Goal: Task Accomplishment & Management: Use online tool/utility

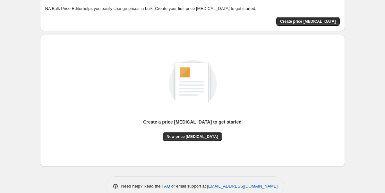
scroll to position [47, 0]
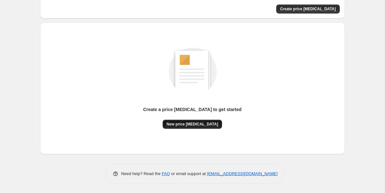
click at [200, 122] on span "New price change job" at bounding box center [192, 124] width 52 height 5
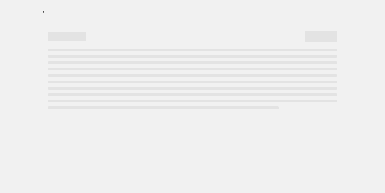
select select "percentage"
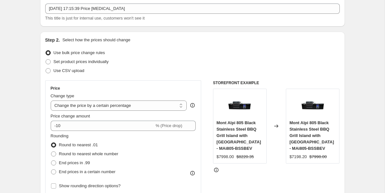
scroll to position [46, 0]
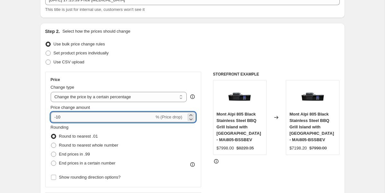
click at [101, 113] on input "-10" at bounding box center [103, 117] width 104 height 10
type input "-38"
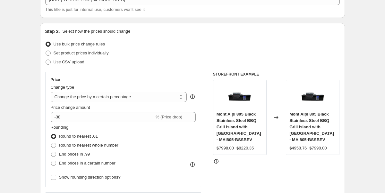
click at [145, 82] on div "Price" at bounding box center [123, 79] width 145 height 5
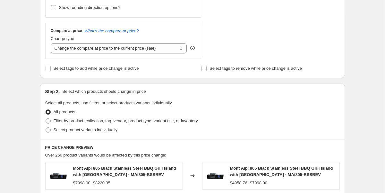
scroll to position [228, 0]
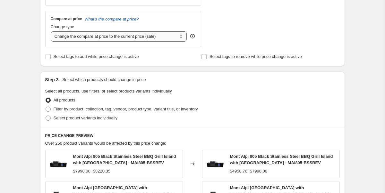
click at [169, 38] on select "Change the compare at price to the current price (sale) Change the compare at p…" at bounding box center [119, 36] width 136 height 10
select select "remove"
click at [51, 31] on select "Change the compare at price to the current price (sale) Change the compare at p…" at bounding box center [119, 36] width 136 height 10
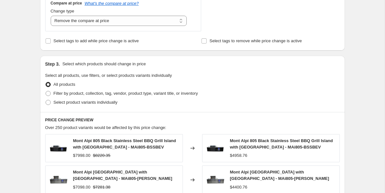
scroll to position [258, 0]
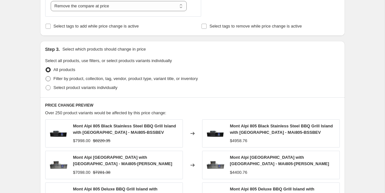
click at [47, 79] on span at bounding box center [48, 78] width 5 height 5
click at [46, 77] on input "Filter by product, collection, tag, vendor, product type, variant title, or inv…" at bounding box center [46, 76] width 0 height 0
radio input "true"
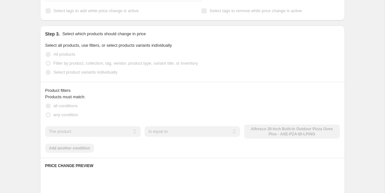
scroll to position [291, 0]
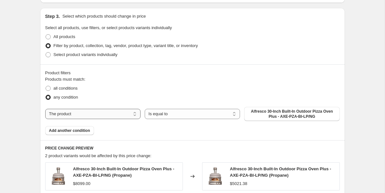
click at [113, 114] on select "The product The product's collection The product's tag The product's vendor The…" at bounding box center [92, 114] width 95 height 10
select select "collection"
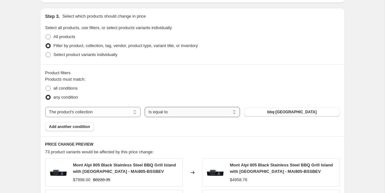
click at [189, 113] on select "Is equal to Is not equal to" at bounding box center [192, 112] width 95 height 10
click at [287, 113] on span "bbq-grill-islands" at bounding box center [291, 112] width 49 height 5
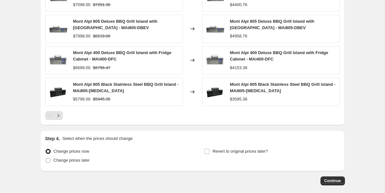
scroll to position [530, 0]
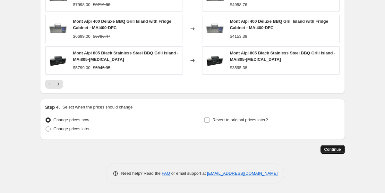
click at [326, 147] on span "Continue" at bounding box center [332, 149] width 17 height 5
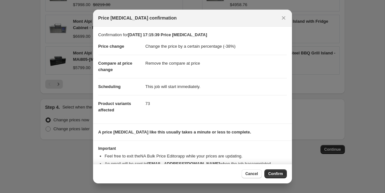
scroll to position [17, 0]
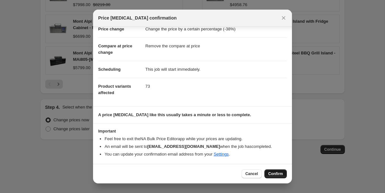
click at [278, 173] on span "Confirm" at bounding box center [275, 173] width 15 height 5
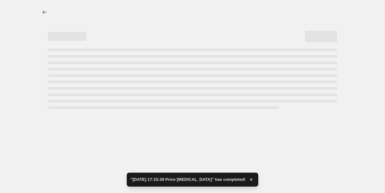
select select "percentage"
select select "remove"
select select "collection"
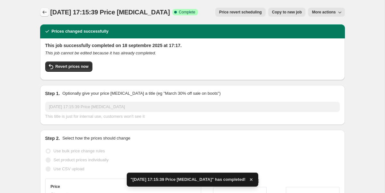
click at [46, 10] on icon "Price change jobs" at bounding box center [44, 12] width 6 height 6
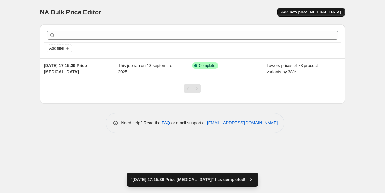
click at [316, 12] on span "Add new price [MEDICAL_DATA]" at bounding box center [311, 12] width 60 height 5
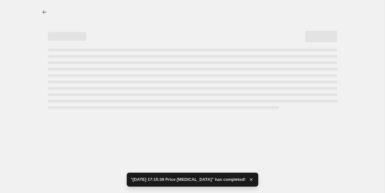
select select "percentage"
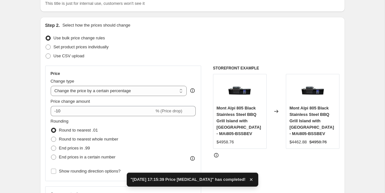
scroll to position [60, 0]
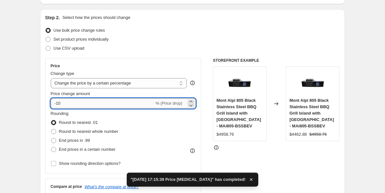
drag, startPoint x: 57, startPoint y: 105, endPoint x: 79, endPoint y: 105, distance: 22.4
click at [79, 105] on input "-10" at bounding box center [103, 103] width 104 height 10
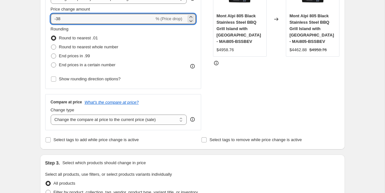
scroll to position [156, 0]
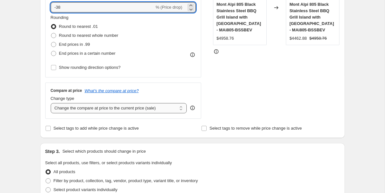
type input "-38"
click at [136, 111] on select "Change the compare at price to the current price (sale) Change the compare at p…" at bounding box center [119, 108] width 136 height 10
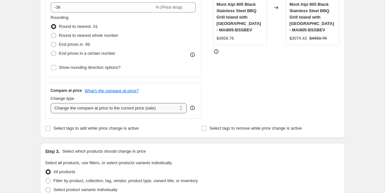
select select "remove"
click at [51, 103] on select "Change the compare at price to the current price (sale) Change the compare at p…" at bounding box center [119, 108] width 136 height 10
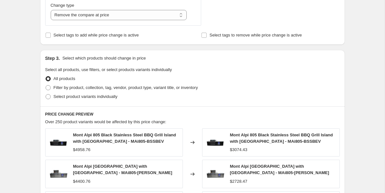
scroll to position [277, 0]
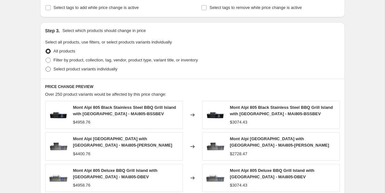
click at [79, 67] on span "Select product variants individually" at bounding box center [86, 69] width 64 height 5
click at [46, 67] on input "Select product variants individually" at bounding box center [46, 67] width 0 height 0
radio input "true"
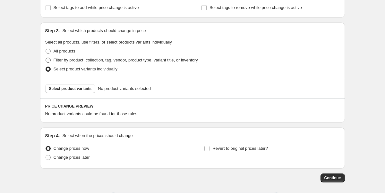
click at [75, 61] on span "Filter by product, collection, tag, vendor, product type, variant title, or inv…" at bounding box center [126, 60] width 144 height 5
click at [46, 58] on input "Filter by product, collection, tag, vendor, product type, variant title, or inv…" at bounding box center [46, 58] width 0 height 0
radio input "true"
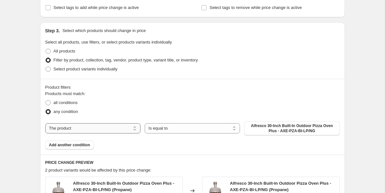
click at [131, 129] on select "The product The product's collection The product's tag The product's vendor The…" at bounding box center [92, 128] width 95 height 10
select select "collection"
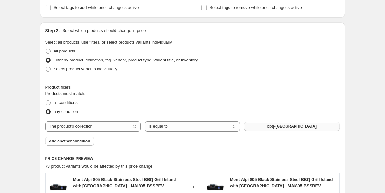
click at [276, 129] on span "bbq-grill-islands" at bounding box center [291, 126] width 49 height 5
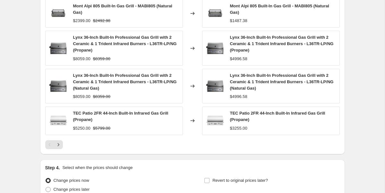
scroll to position [543, 0]
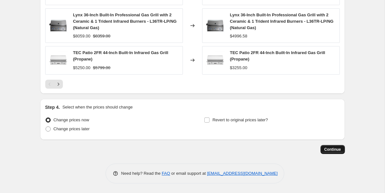
click at [331, 151] on span "Continue" at bounding box center [332, 149] width 17 height 5
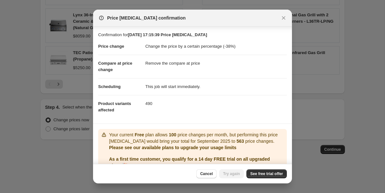
scroll to position [30, 0]
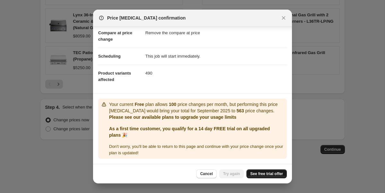
click at [263, 175] on span "See free trial offer" at bounding box center [266, 173] width 33 height 5
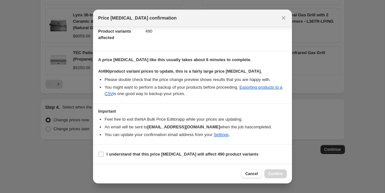
scroll to position [72, 0]
click at [129, 156] on b "I understand that this price change job will affect 490 product variants" at bounding box center [182, 154] width 152 height 5
click at [104, 156] on input "I understand that this price change job will affect 490 product variants" at bounding box center [100, 154] width 5 height 5
checkbox input "true"
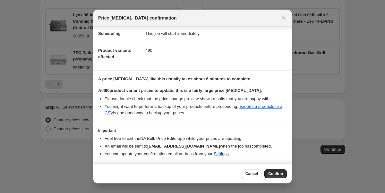
scroll to position [0, 0]
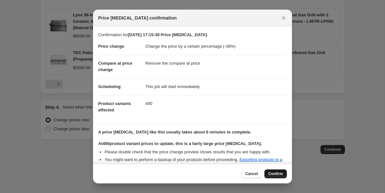
click at [273, 173] on span "Confirm" at bounding box center [275, 173] width 15 height 5
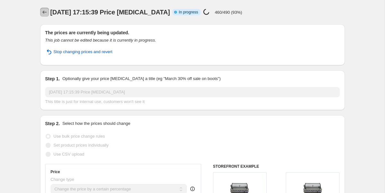
click at [46, 12] on icon "Price change jobs" at bounding box center [44, 12] width 6 height 6
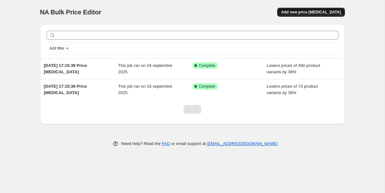
click at [321, 12] on span "Add new price [MEDICAL_DATA]" at bounding box center [311, 12] width 60 height 5
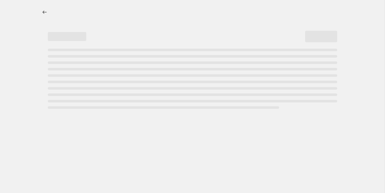
select select "percentage"
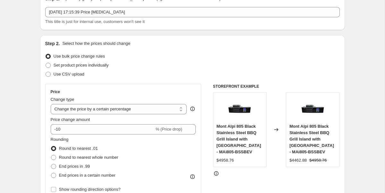
scroll to position [44, 0]
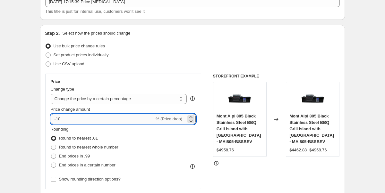
drag, startPoint x: 57, startPoint y: 119, endPoint x: 70, endPoint y: 119, distance: 12.8
click at [70, 119] on input "-10" at bounding box center [103, 119] width 104 height 10
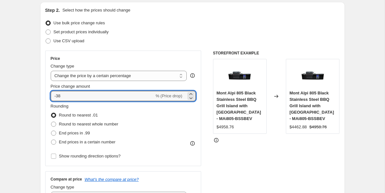
scroll to position [119, 0]
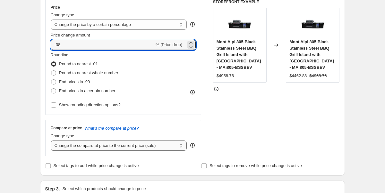
type input "-38"
click at [95, 145] on select "Change the compare at price to the current price (sale) Change the compare at p…" at bounding box center [119, 146] width 136 height 10
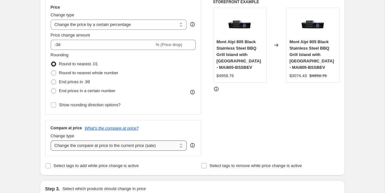
select select "remove"
click at [51, 141] on select "Change the compare at price to the current price (sale) Change the compare at p…" at bounding box center [119, 146] width 136 height 10
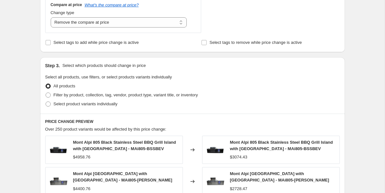
scroll to position [275, 0]
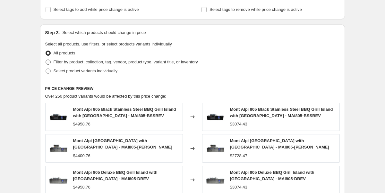
click at [49, 62] on span at bounding box center [48, 62] width 5 height 5
click at [46, 60] on input "Filter by product, collection, tag, vendor, product type, variant title, or inv…" at bounding box center [46, 60] width 0 height 0
radio input "true"
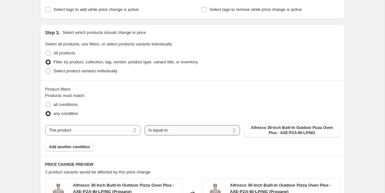
click at [214, 132] on select "Is equal to Is not equal to" at bounding box center [192, 130] width 95 height 10
click at [103, 129] on select "The product The product's collection The product's tag The product's vendor The…" at bounding box center [92, 130] width 95 height 10
select select "collection"
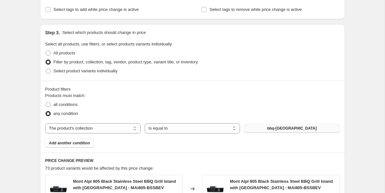
click at [273, 128] on button "bbq-grill-islands" at bounding box center [291, 128] width 95 height 9
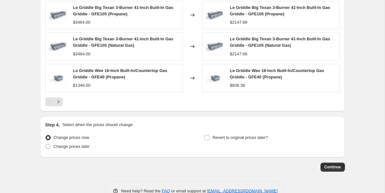
scroll to position [512, 0]
click at [335, 167] on span "Continue" at bounding box center [332, 166] width 17 height 5
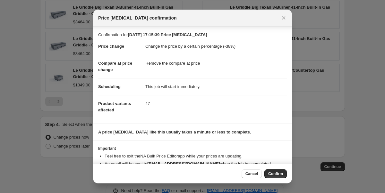
scroll to position [17, 0]
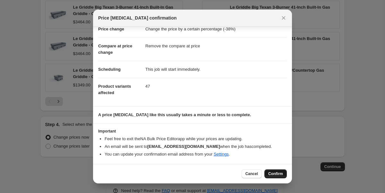
click at [274, 174] on span "Confirm" at bounding box center [275, 173] width 15 height 5
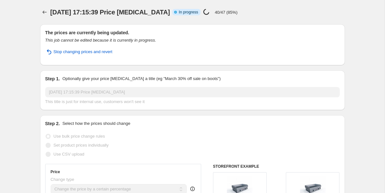
click at [251, 16] on div "18 sept. 2025, 17:15:39 Price change job Info Partially complete In progress Pr…" at bounding box center [169, 12] width 238 height 9
click at [229, 1] on div "18 sept. 2025, 17:15:39 Price change job. This page is ready 18 sept. 2025, 17:…" at bounding box center [192, 12] width 304 height 24
click at [44, 12] on icon "Price change jobs" at bounding box center [44, 12] width 6 height 6
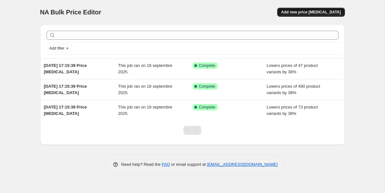
click at [307, 11] on span "Add new price [MEDICAL_DATA]" at bounding box center [311, 12] width 60 height 5
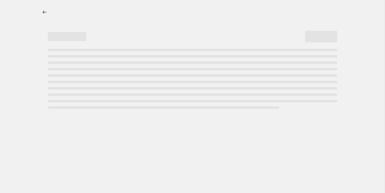
select select "percentage"
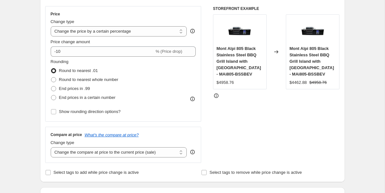
scroll to position [67, 0]
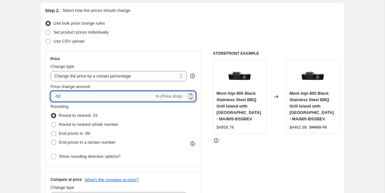
drag, startPoint x: 56, startPoint y: 96, endPoint x: 84, endPoint y: 96, distance: 27.6
click at [84, 96] on input "-10" at bounding box center [103, 96] width 104 height 10
type input "-38"
click at [137, 106] on div "Rounding Round to nearest .01 Round to nearest whole number End prices in .99 E…" at bounding box center [123, 126] width 145 height 44
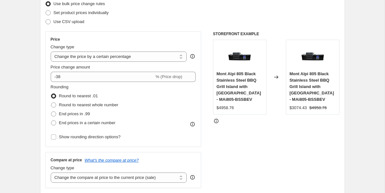
scroll to position [105, 0]
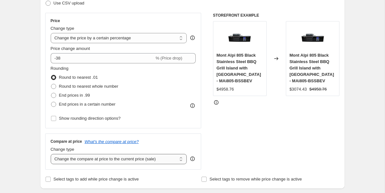
click at [126, 158] on select "Change the compare at price to the current price (sale) Change the compare at p…" at bounding box center [119, 159] width 136 height 10
select select "remove"
click at [51, 154] on select "Change the compare at price to the current price (sale) Change the compare at p…" at bounding box center [119, 159] width 136 height 10
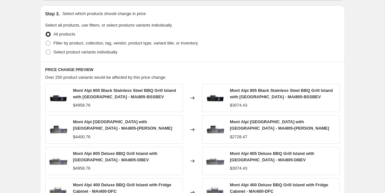
scroll to position [310, 0]
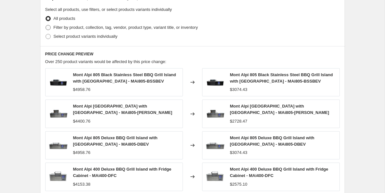
click at [67, 27] on span "Filter by product, collection, tag, vendor, product type, variant title, or inv…" at bounding box center [126, 27] width 144 height 5
click at [46, 25] on input "Filter by product, collection, tag, vendor, product type, variant title, or inv…" at bounding box center [46, 25] width 0 height 0
radio input "true"
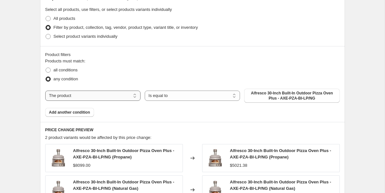
click at [124, 95] on select "The product The product's collection The product's tag The product's vendor The…" at bounding box center [92, 96] width 95 height 10
select select "collection"
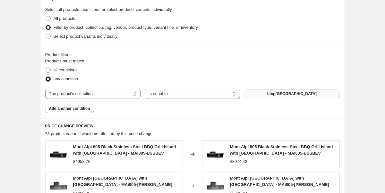
click at [262, 95] on button "bbq-grill-islands" at bounding box center [291, 93] width 95 height 9
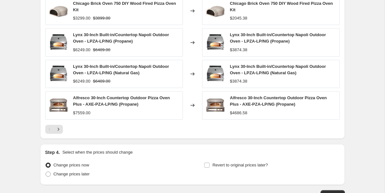
scroll to position [527, 0]
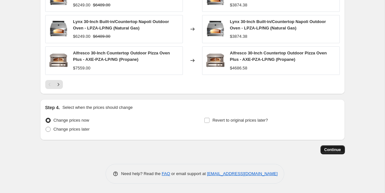
click at [332, 145] on button "Continue" at bounding box center [332, 149] width 24 height 9
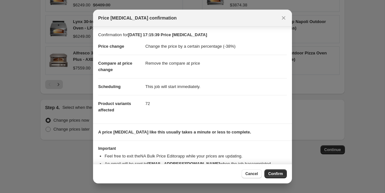
scroll to position [17, 0]
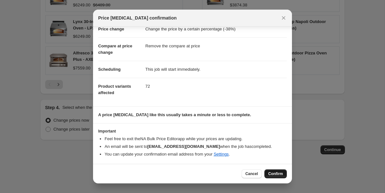
click at [278, 173] on span "Confirm" at bounding box center [275, 173] width 15 height 5
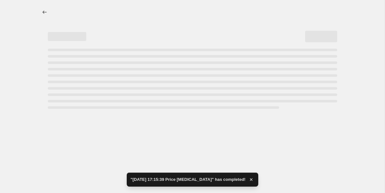
select select "percentage"
select select "remove"
select select "collection"
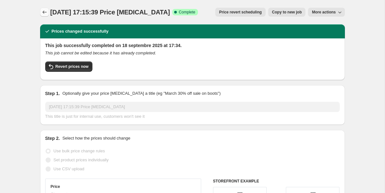
click at [46, 10] on icon "Price change jobs" at bounding box center [44, 12] width 6 height 6
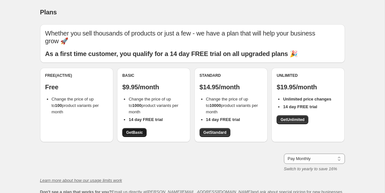
click at [140, 130] on span "Get Basic" at bounding box center [134, 132] width 17 height 5
